Goal: Find specific page/section: Find specific page/section

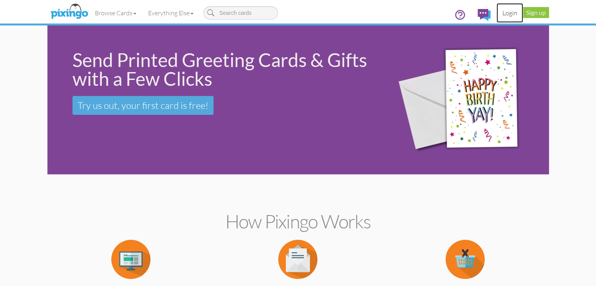
click at [523, 13] on link "Login" at bounding box center [510, 13] width 27 height 20
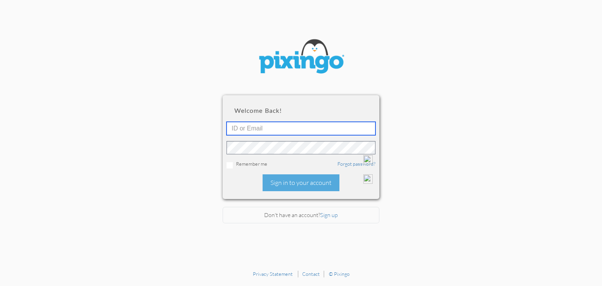
type input "1906"
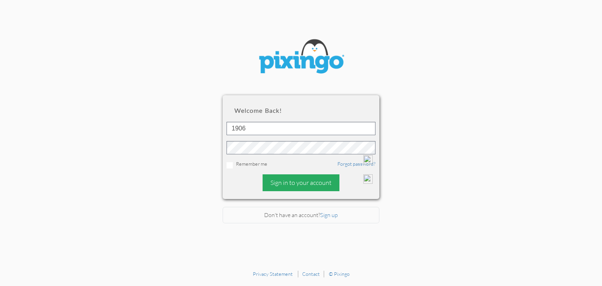
click at [307, 186] on div "Sign in to your account" at bounding box center [301, 182] width 77 height 17
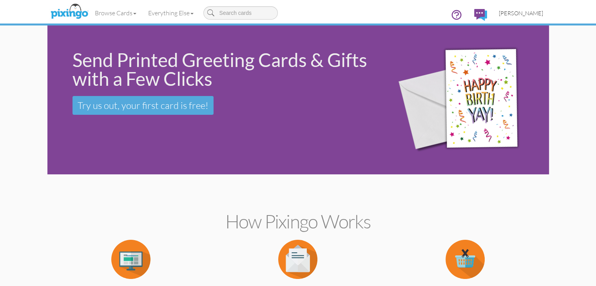
click at [543, 13] on span "[PERSON_NAME]" at bounding box center [521, 13] width 44 height 7
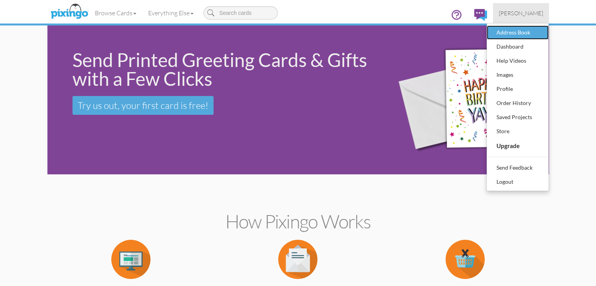
click at [541, 30] on div "Address Book" at bounding box center [518, 33] width 46 height 12
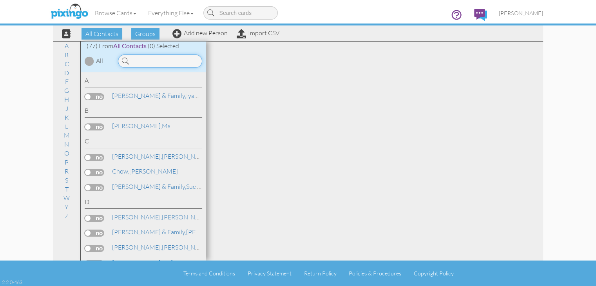
click at [118, 58] on input at bounding box center [160, 60] width 84 height 13
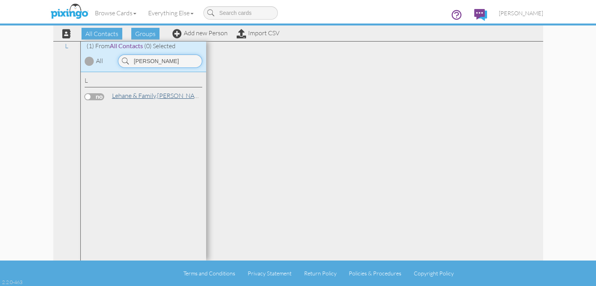
type input "[PERSON_NAME]"
click at [112, 98] on span "Lehane & family," at bounding box center [134, 96] width 45 height 8
